Goal: Find specific page/section: Find specific page/section

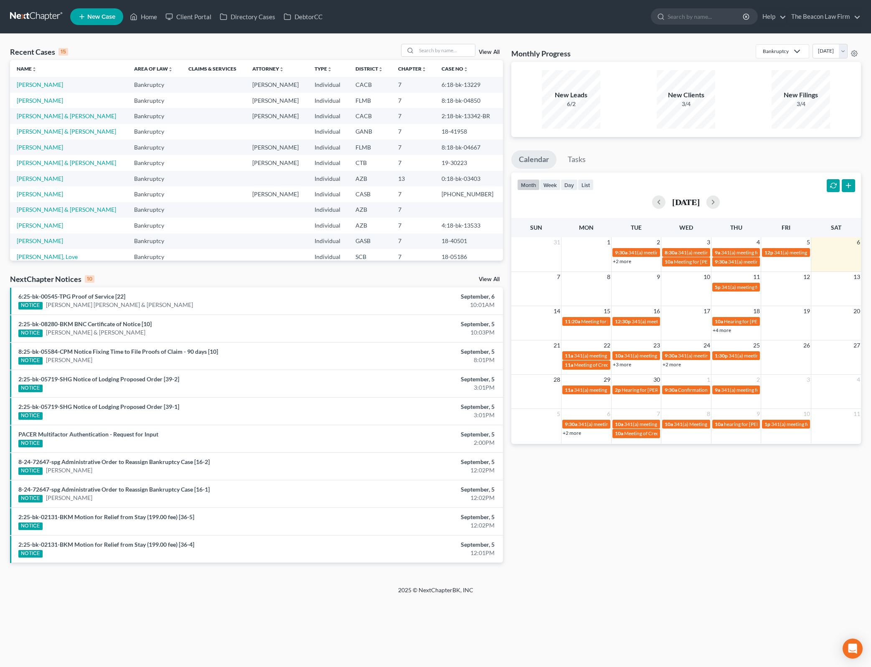
click at [507, 78] on div "Monthly Progress Bankruptcy Bankruptcy Other [DATE] [DATE] [DATE] [DATE] [DATE]…" at bounding box center [686, 310] width 358 height 532
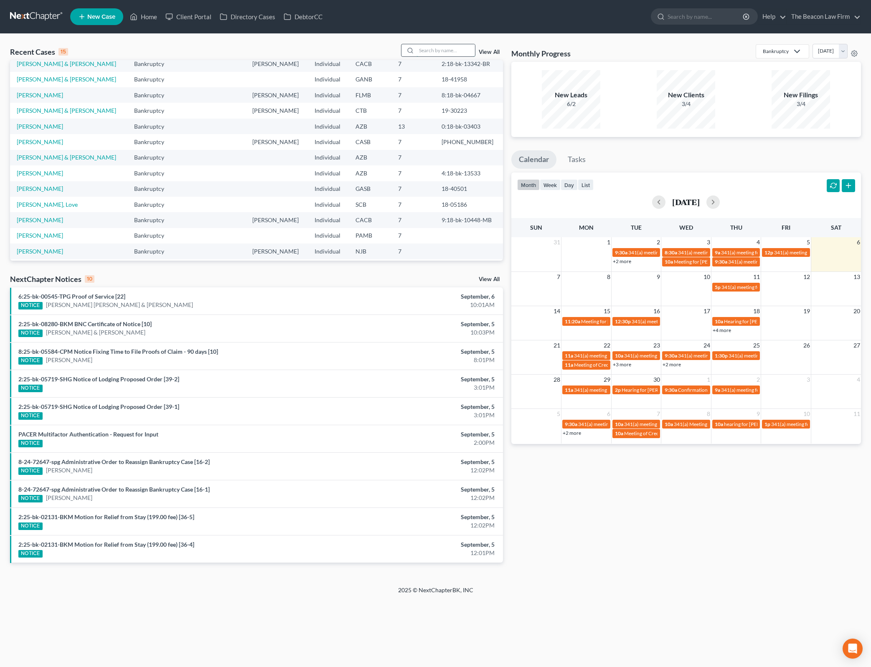
click at [458, 48] on input "search" at bounding box center [445, 50] width 58 height 12
type input "[PERSON_NAME]"
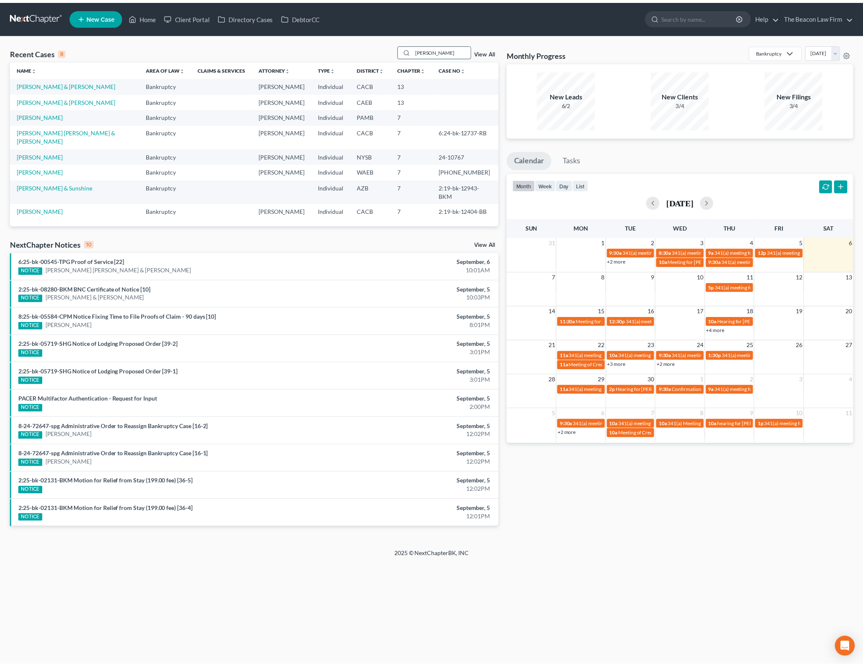
scroll to position [0, 0]
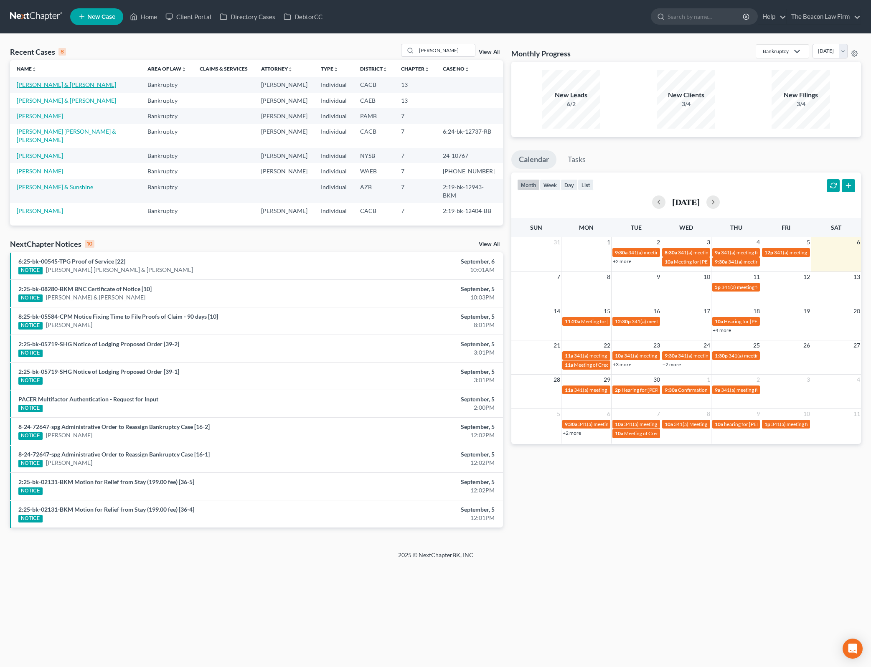
click at [76, 83] on link "[PERSON_NAME] & [PERSON_NAME]" at bounding box center [66, 84] width 99 height 7
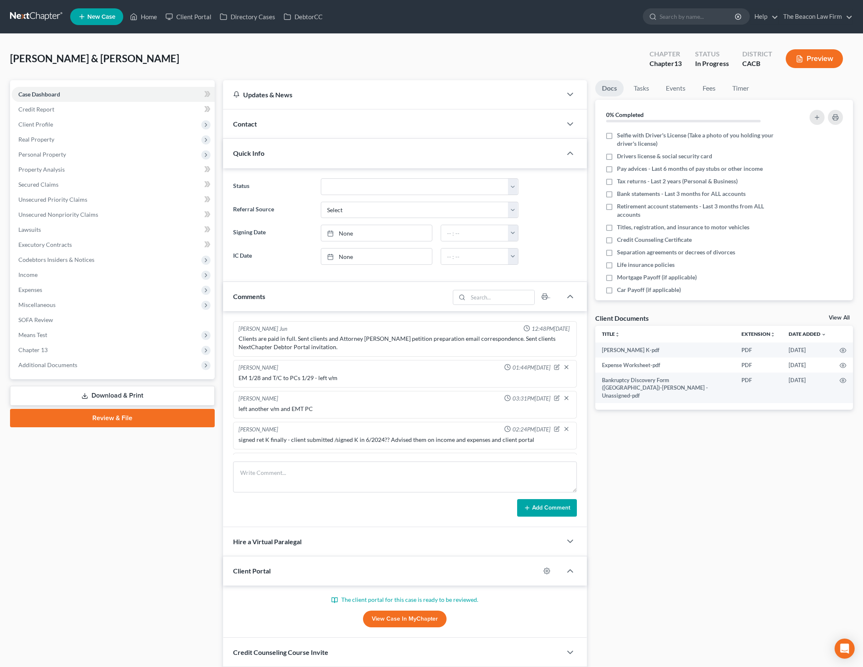
scroll to position [665, 0]
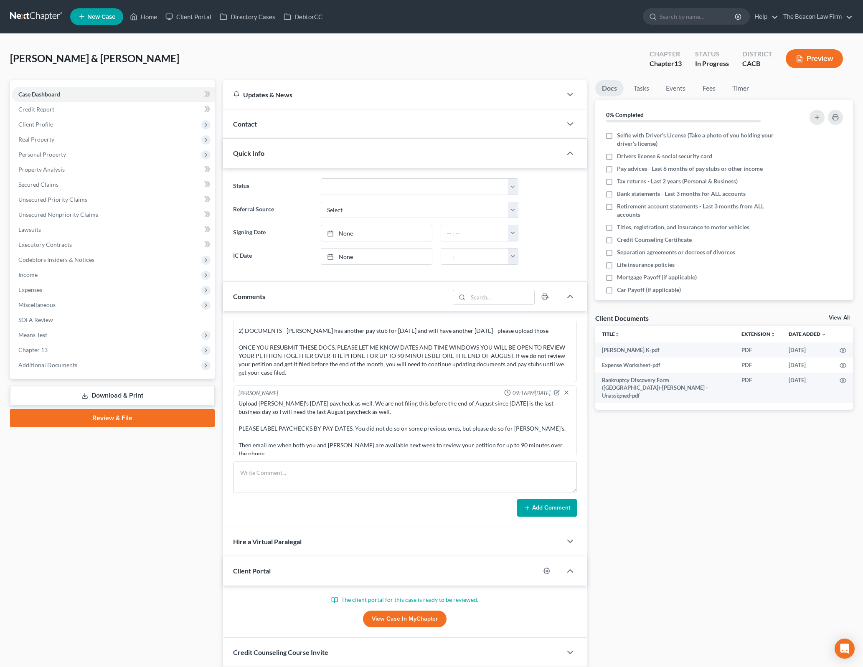
click at [90, 594] on div "Case Dashboard Payments Invoices Payments Payments Credit Report Client Profile" at bounding box center [112, 388] width 213 height 617
click at [768, 493] on div "Docs Tasks Events Fees Timer 0% Completed Nothing here yet! Selfie with Driver'…" at bounding box center [724, 388] width 266 height 617
click at [773, 533] on div "Docs Tasks Events Fees Timer 0% Completed Nothing here yet! Selfie with Driver'…" at bounding box center [724, 388] width 266 height 617
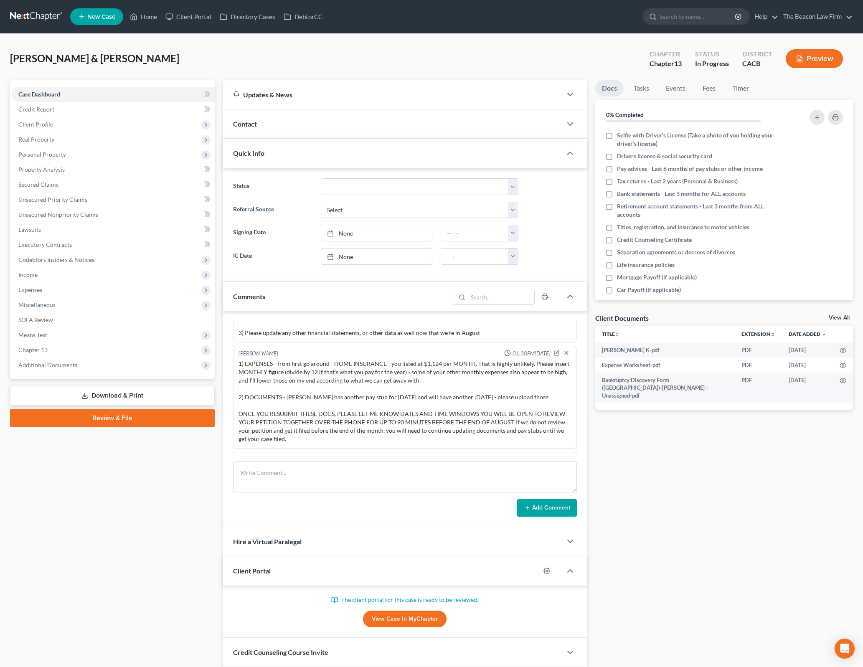
scroll to position [560, 0]
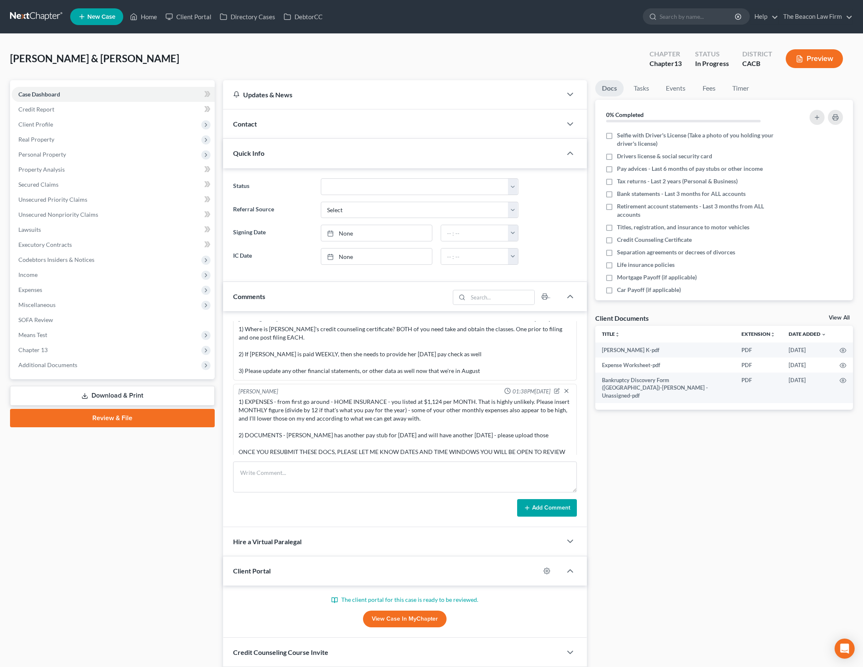
click at [773, 444] on div "Docs Tasks Events Fees Timer 0% Completed Nothing here yet! Selfie with Driver'…" at bounding box center [724, 388] width 266 height 617
click at [214, 476] on div "Case Dashboard Payments Invoices Payments Payments Credit Report Client Profile" at bounding box center [112, 388] width 213 height 617
